Goal: Find contact information: Find contact information

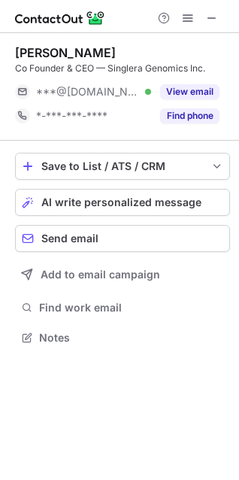
scroll to position [327, 239]
click at [203, 20] on button at bounding box center [212, 18] width 18 height 18
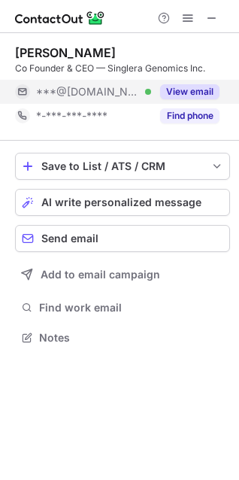
click at [184, 84] on button "View email" at bounding box center [189, 91] width 59 height 15
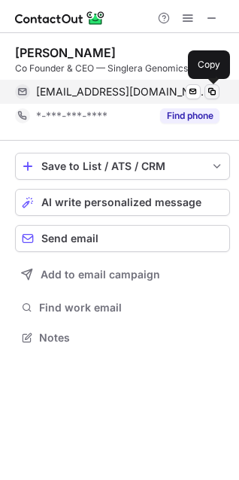
click at [218, 88] on button at bounding box center [212, 91] width 15 height 15
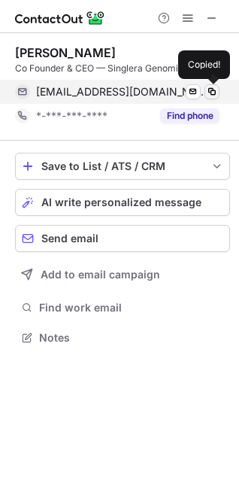
click at [218, 88] on button at bounding box center [212, 91] width 15 height 15
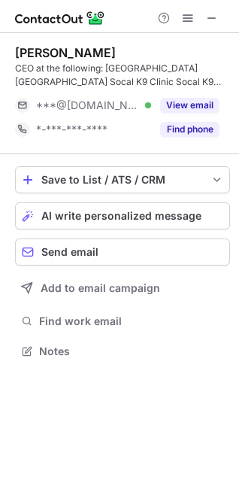
scroll to position [341, 239]
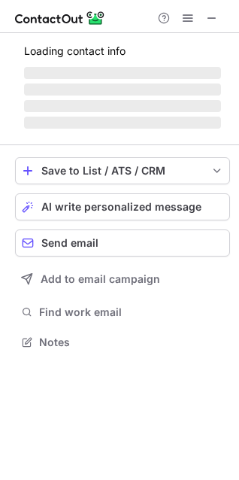
scroll to position [413, 239]
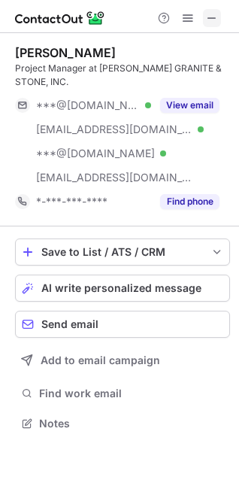
click at [206, 20] on span at bounding box center [212, 18] width 12 height 12
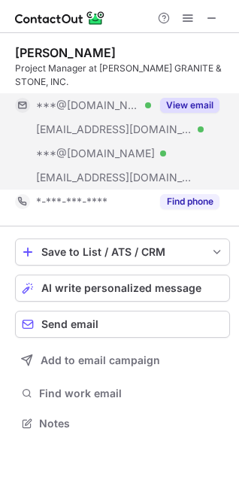
click at [195, 110] on button "View email" at bounding box center [189, 105] width 59 height 15
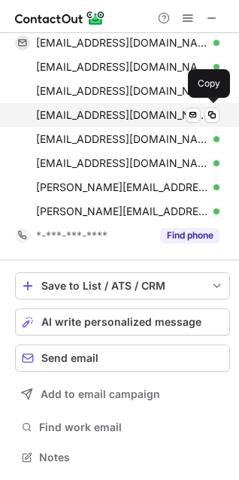
scroll to position [0, 0]
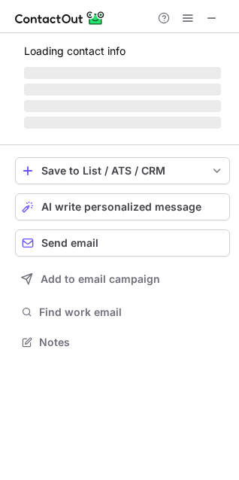
scroll to position [327, 239]
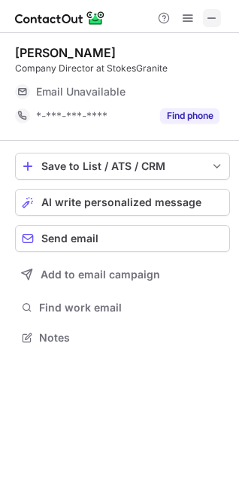
click at [204, 16] on button at bounding box center [212, 18] width 18 height 18
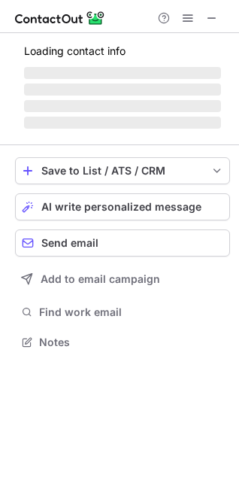
scroll to position [327, 239]
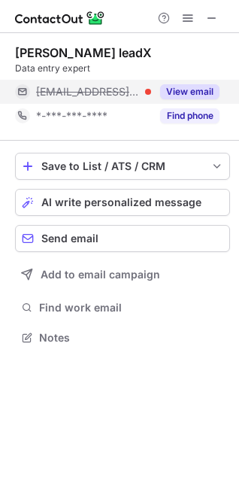
click at [177, 93] on button "View email" at bounding box center [189, 91] width 59 height 15
click at [209, 92] on div "[EMAIL_ADDRESS][DOMAIN_NAME]" at bounding box center [128, 92] width 184 height 14
click at [209, 92] on div "mujahidleadx@upwork.com" at bounding box center [128, 92] width 184 height 14
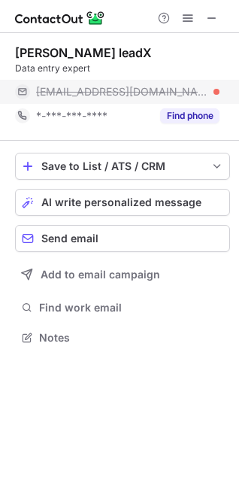
click at [209, 92] on div "mujahidleadx@upwork.com" at bounding box center [128, 92] width 184 height 14
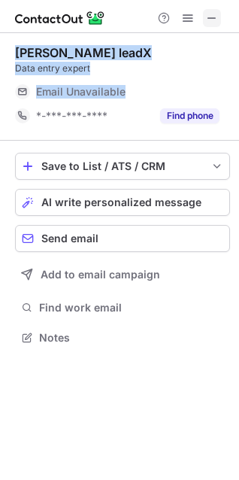
click at [209, 22] on span at bounding box center [212, 18] width 12 height 12
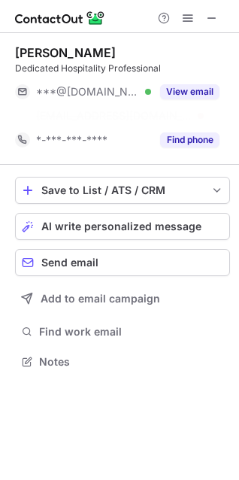
scroll to position [327, 239]
